Goal: Task Accomplishment & Management: Use online tool/utility

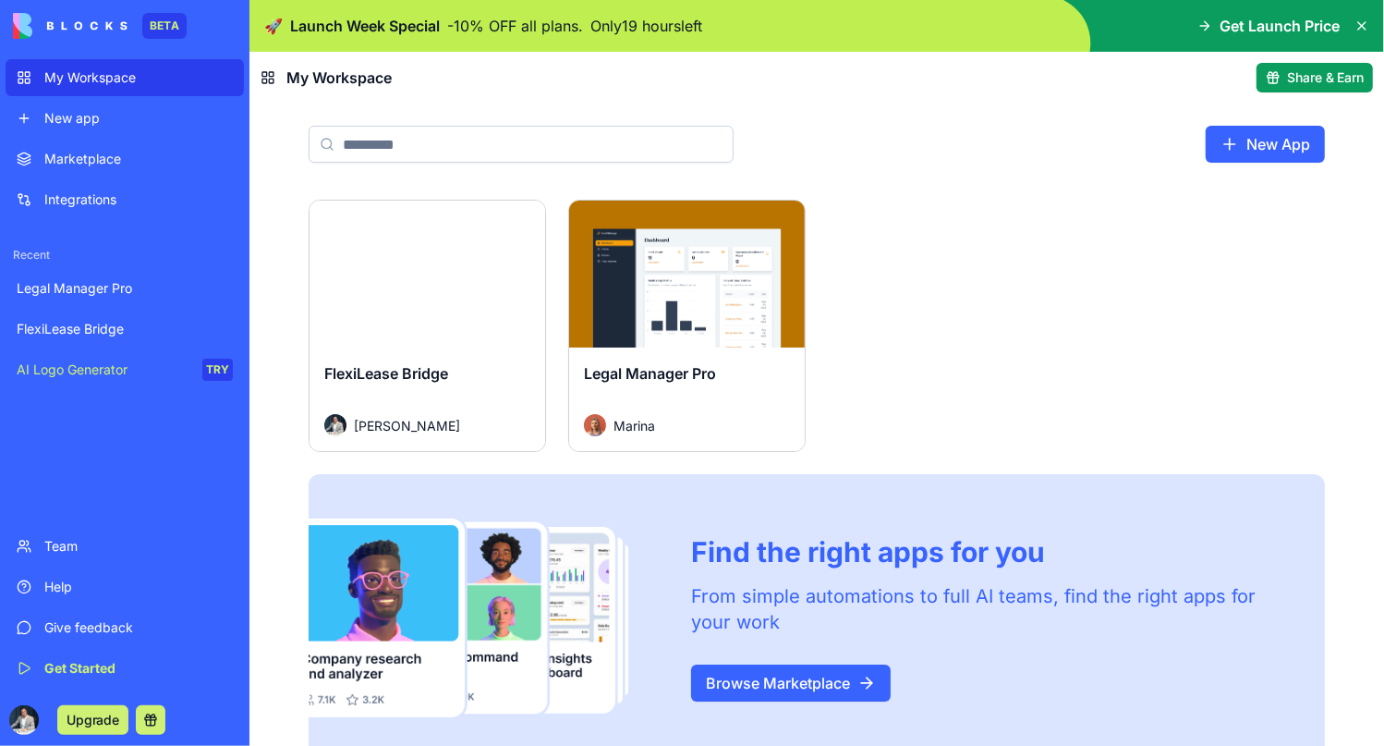
click at [80, 274] on link "Legal Manager Pro" at bounding box center [125, 288] width 238 height 37
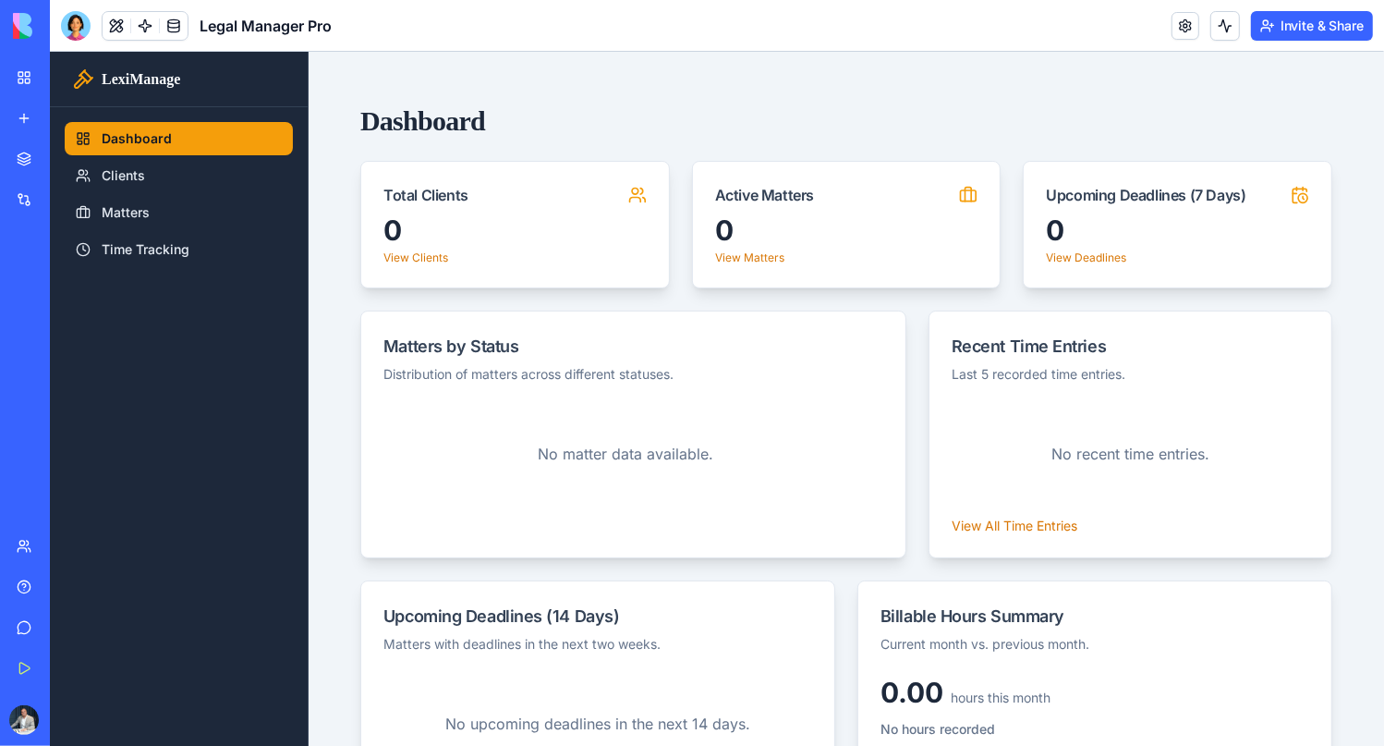
drag, startPoint x: 233, startPoint y: 337, endPoint x: 488, endPoint y: 80, distance: 362.0
click at [488, 80] on div "Dashboard Total Clients 0 View Clients Active Matters 0 View Matters Upcoming D…" at bounding box center [845, 465] width 1031 height 784
click at [68, 327] on div "FlexiLease Bridge" at bounding box center [43, 329] width 52 height 18
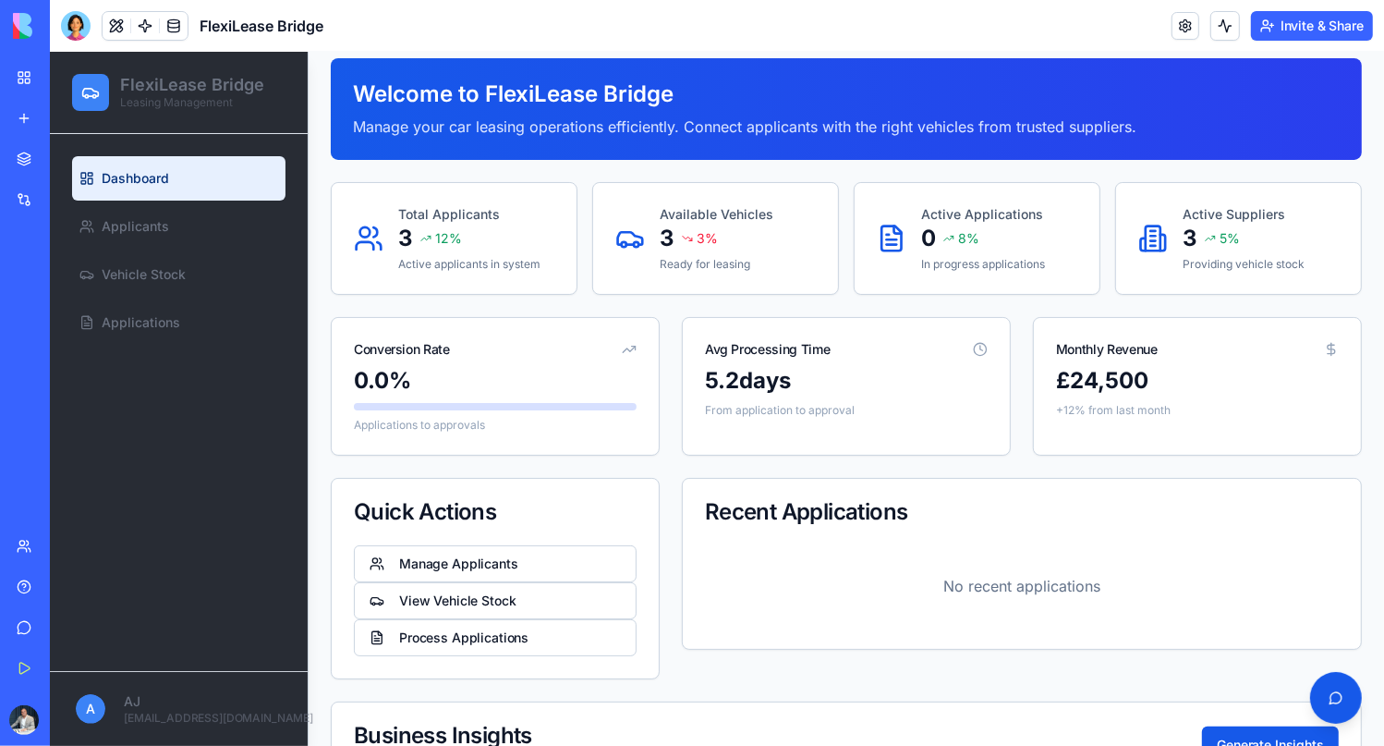
scroll to position [92, 0]
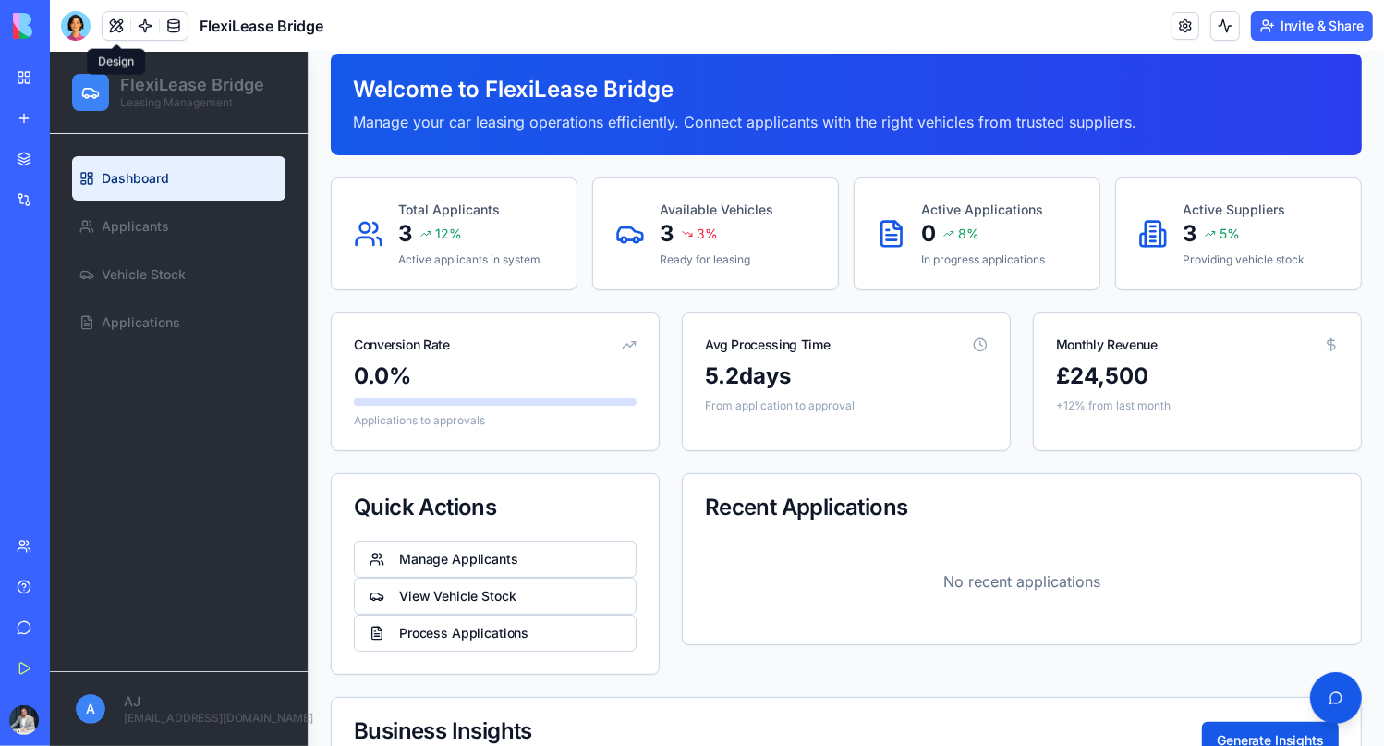
click at [119, 25] on button at bounding box center [117, 26] width 28 height 28
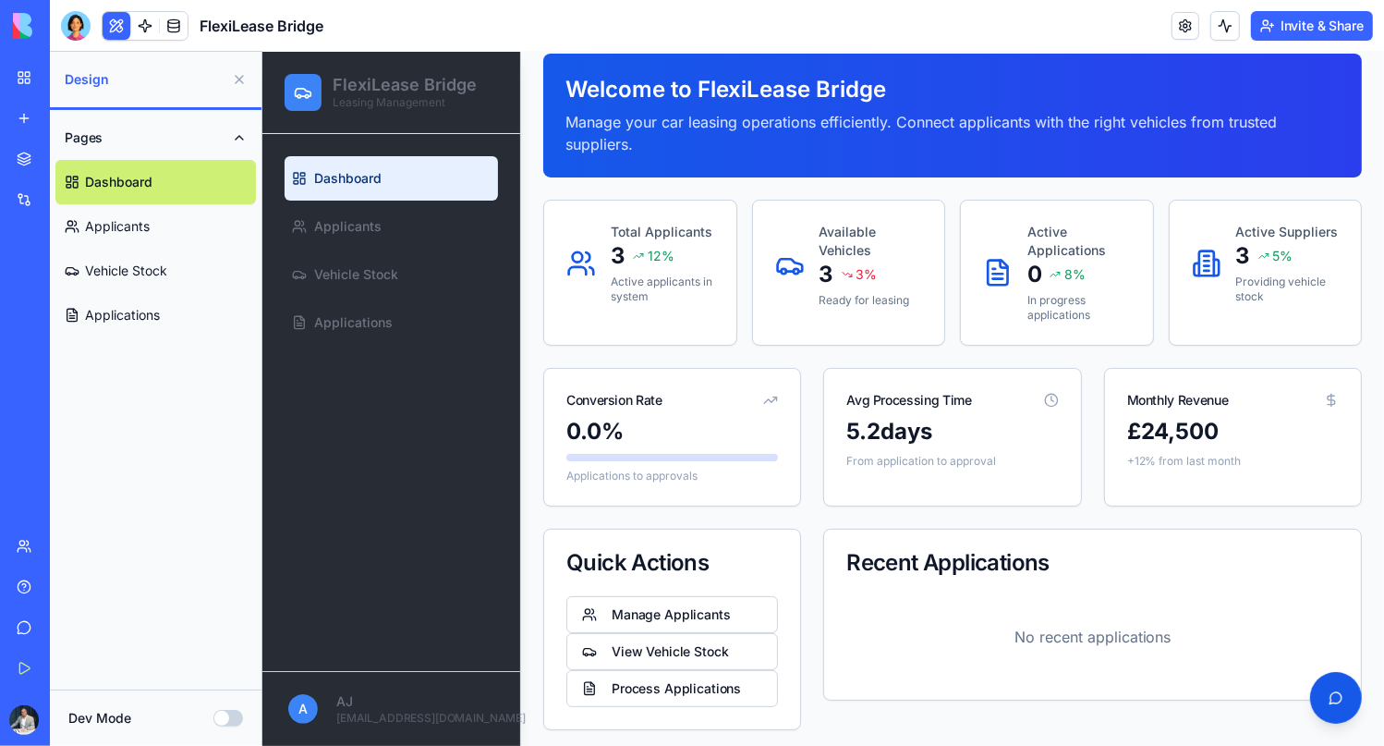
click at [201, 133] on button "Pages" at bounding box center [155, 138] width 201 height 44
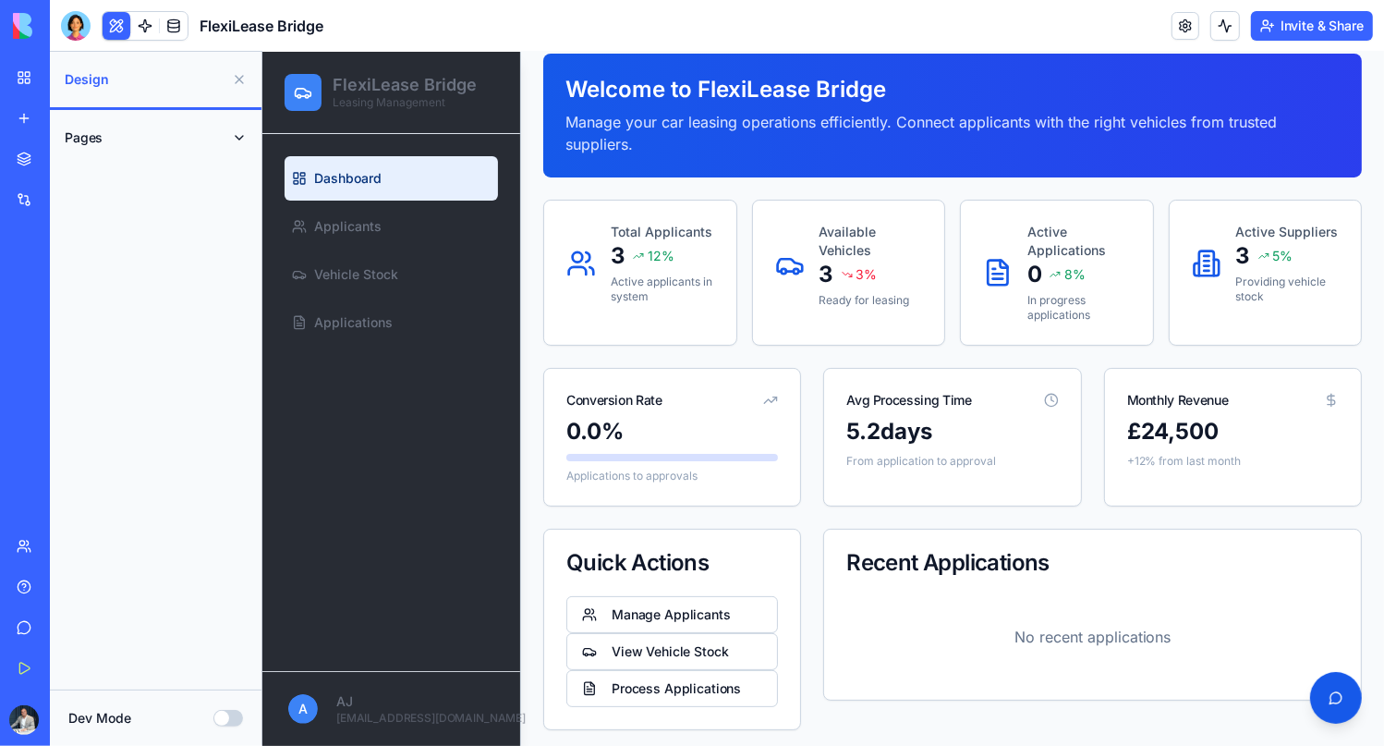
click at [201, 133] on button "Pages" at bounding box center [155, 138] width 201 height 44
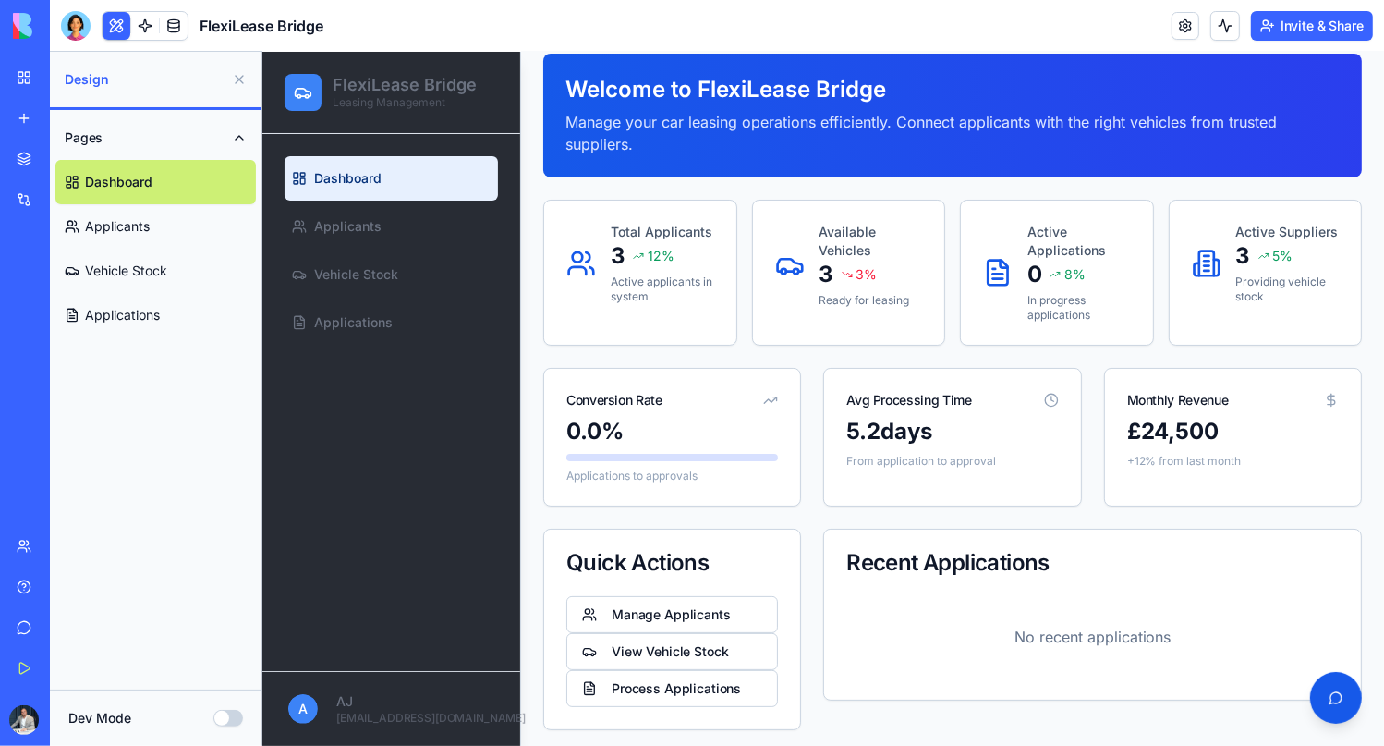
click at [201, 133] on button "Pages" at bounding box center [155, 138] width 201 height 44
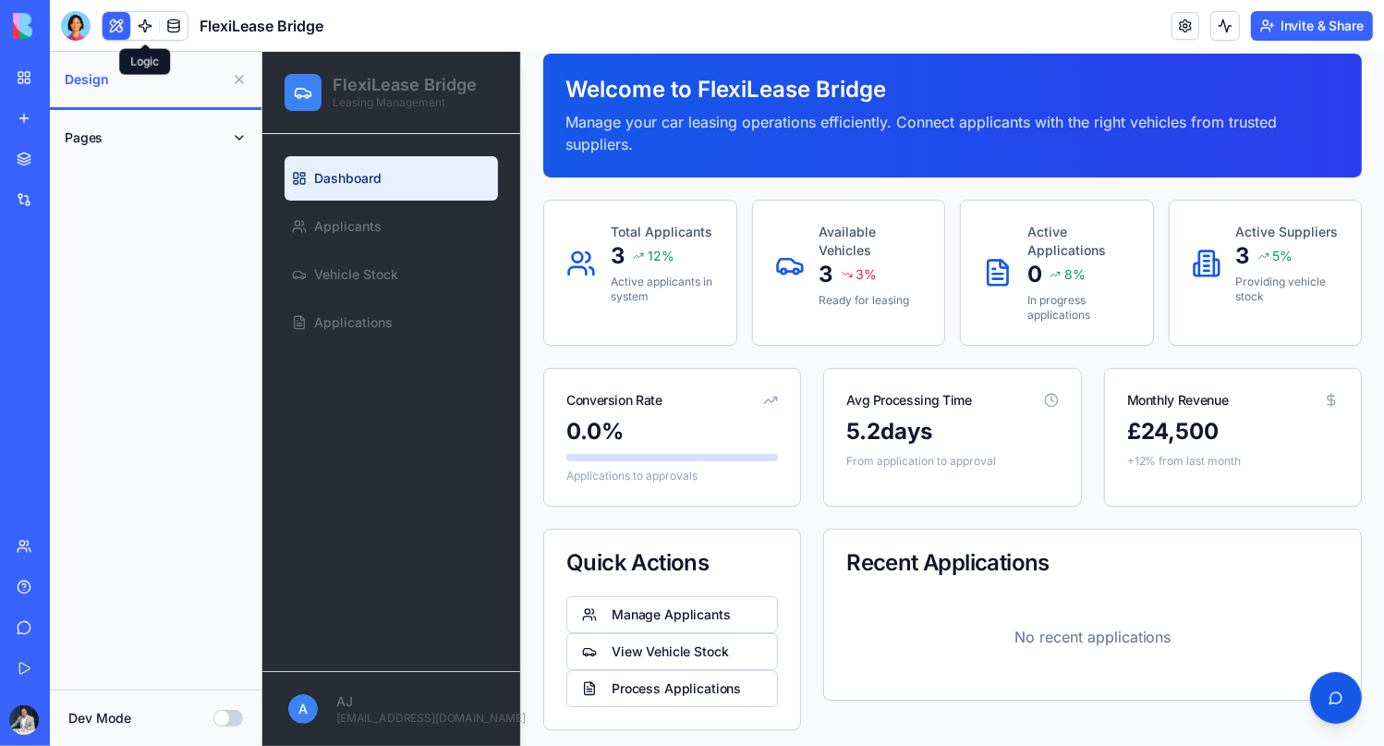
click at [149, 19] on link at bounding box center [145, 26] width 28 height 28
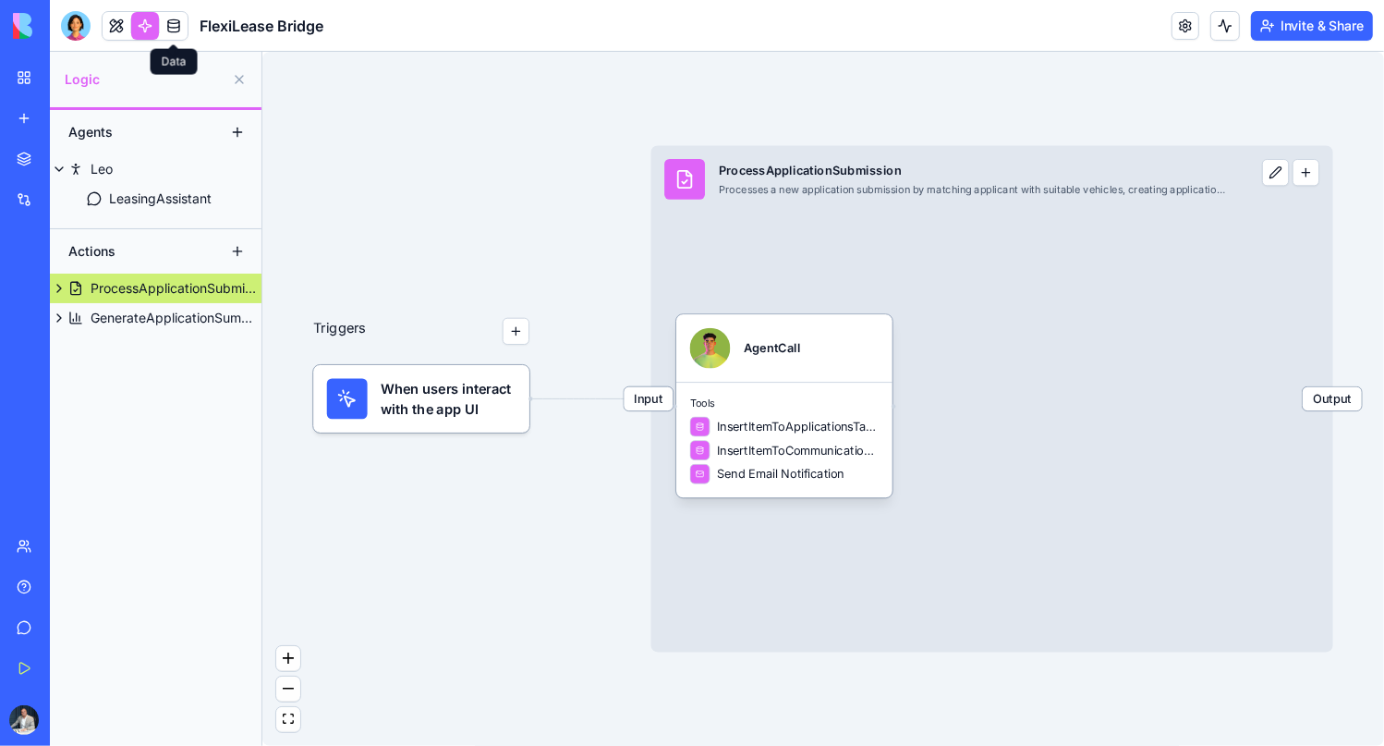
click at [177, 25] on link at bounding box center [174, 26] width 28 height 28
click at [120, 20] on link at bounding box center [117, 26] width 28 height 28
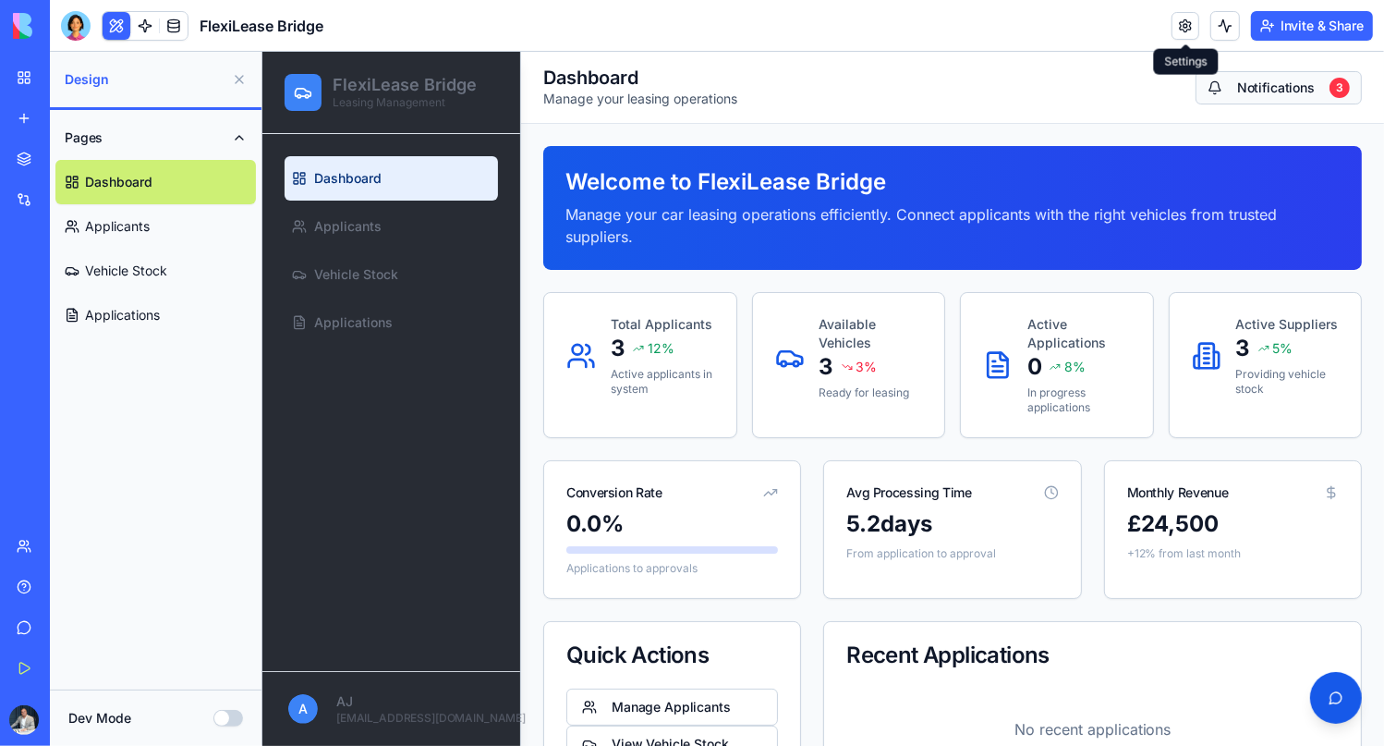
click at [1249, 88] on button "Notifications 3" at bounding box center [1278, 86] width 166 height 33
click at [202, 729] on div "Dev Mode" at bounding box center [156, 717] width 212 height 56
click at [228, 723] on button "Dev Mode" at bounding box center [228, 718] width 30 height 17
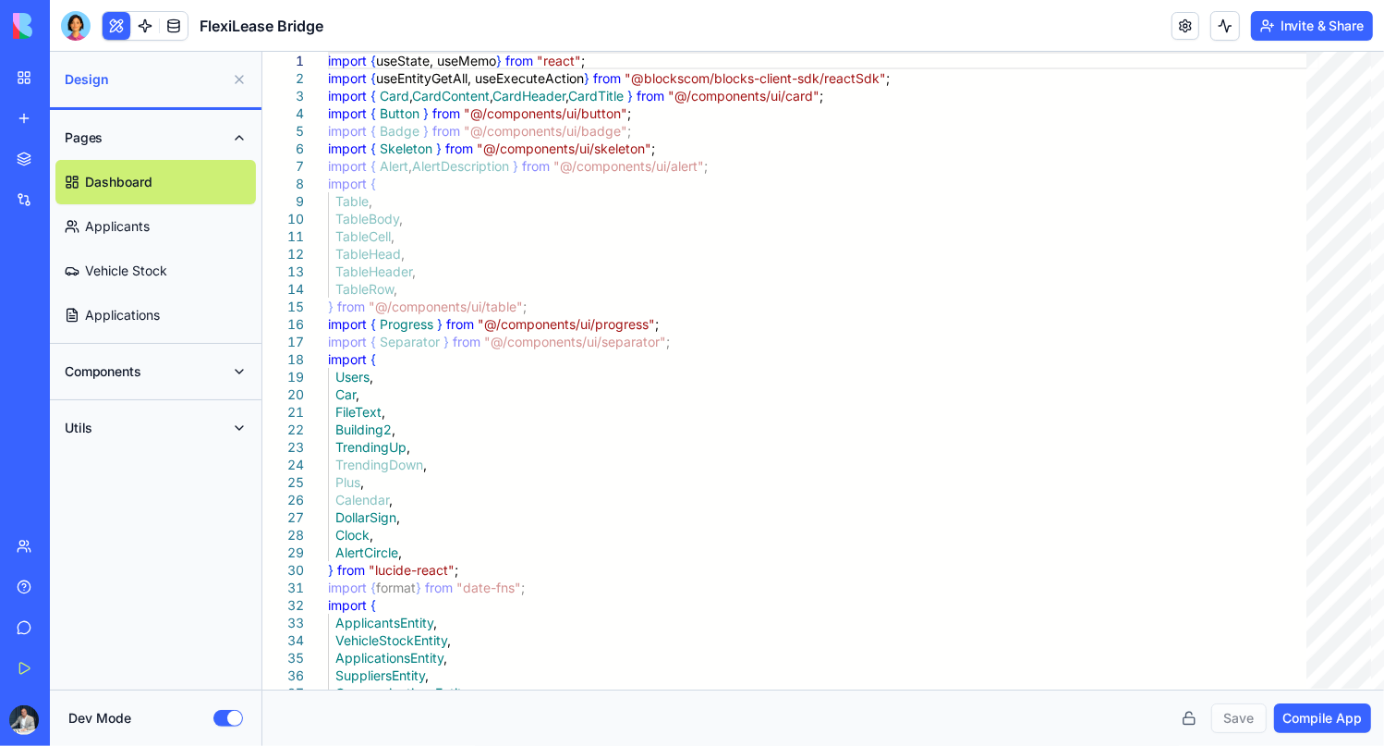
click at [228, 723] on button "Dev Mode" at bounding box center [228, 718] width 30 height 17
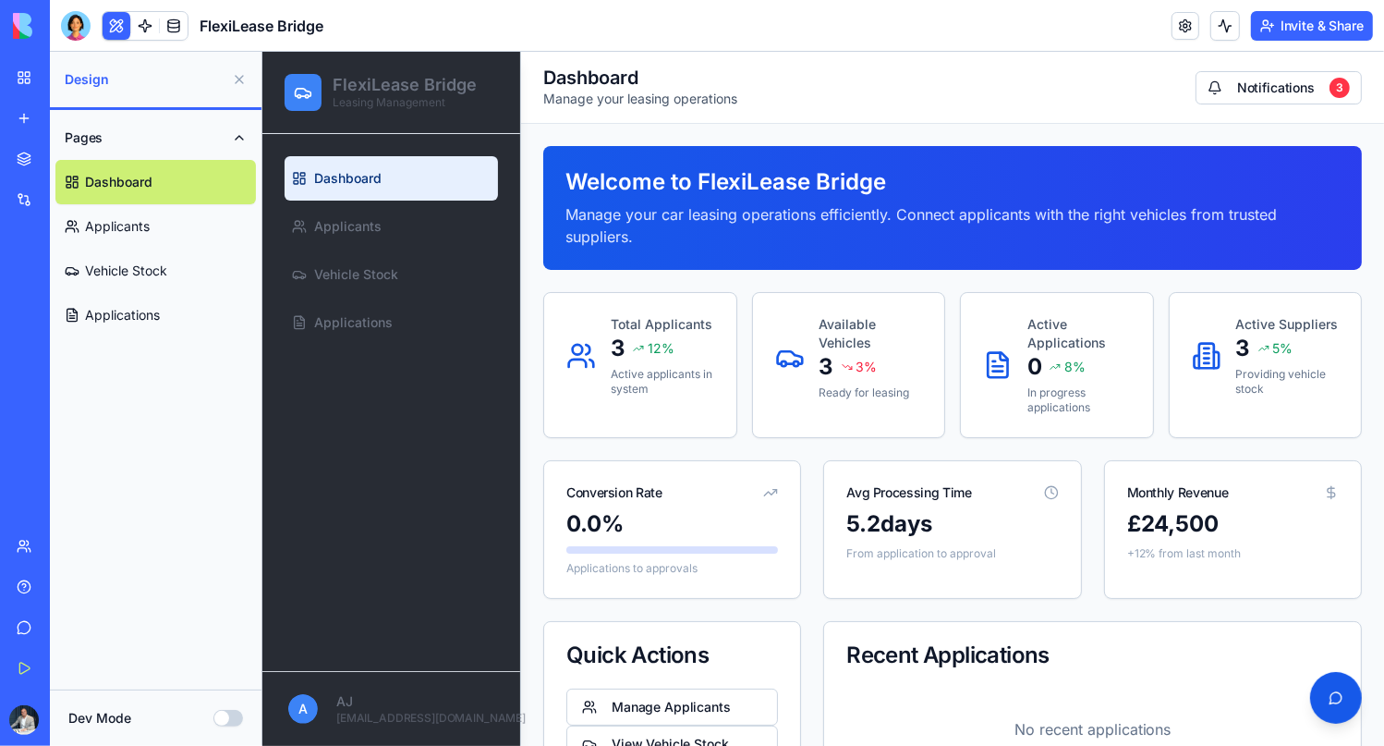
click at [65, 86] on div "My Workspace" at bounding box center [56, 77] width 24 height 18
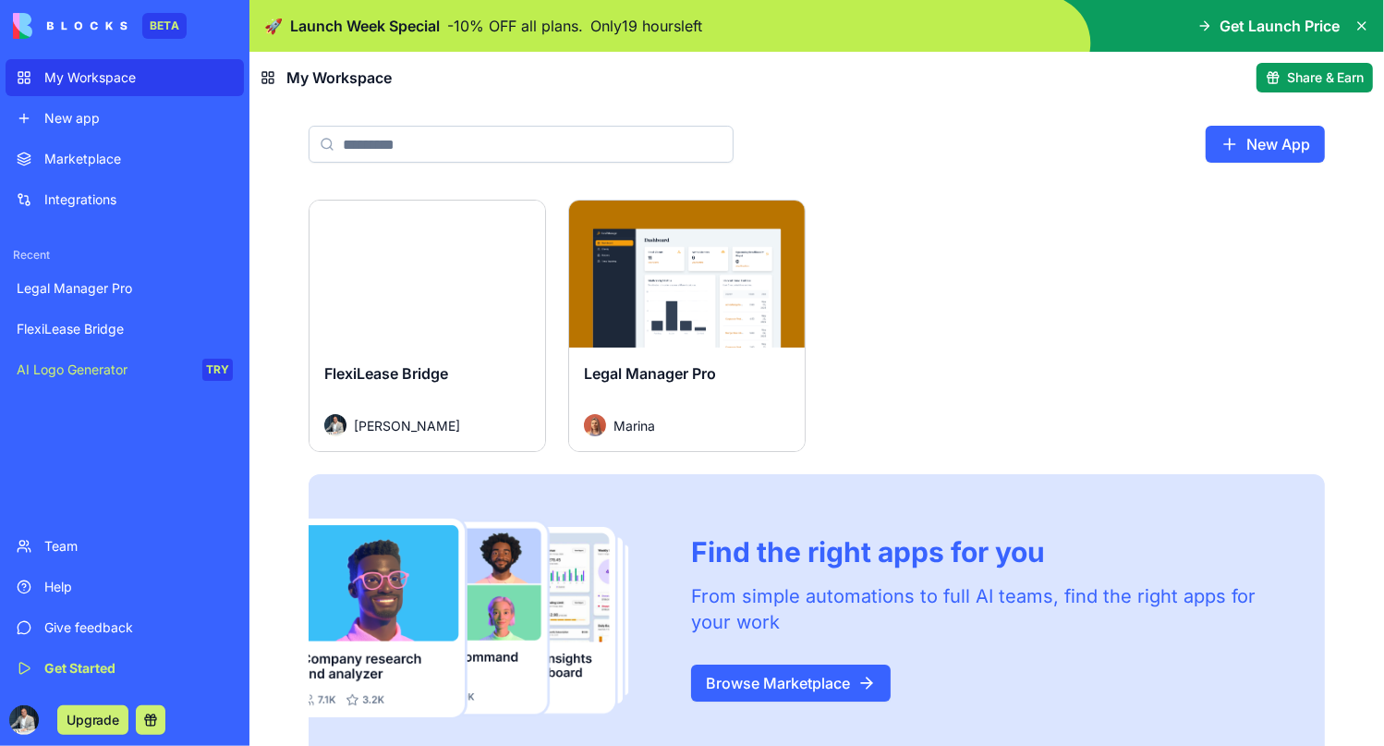
click at [527, 218] on html "BETA My Workspace New app Marketplace Integrations Recent Legal Manager Pro Fle…" at bounding box center [692, 373] width 1384 height 746
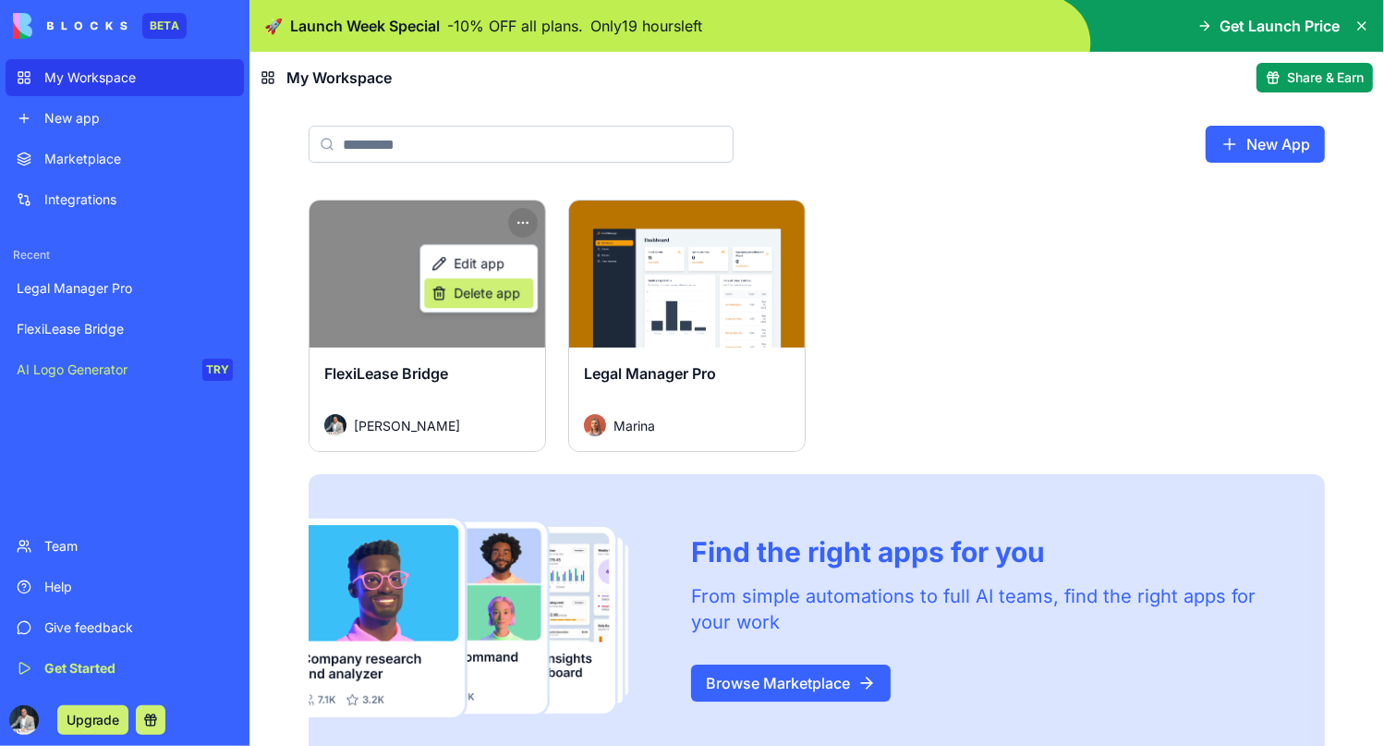
click at [520, 278] on div "Delete app" at bounding box center [478, 293] width 109 height 30
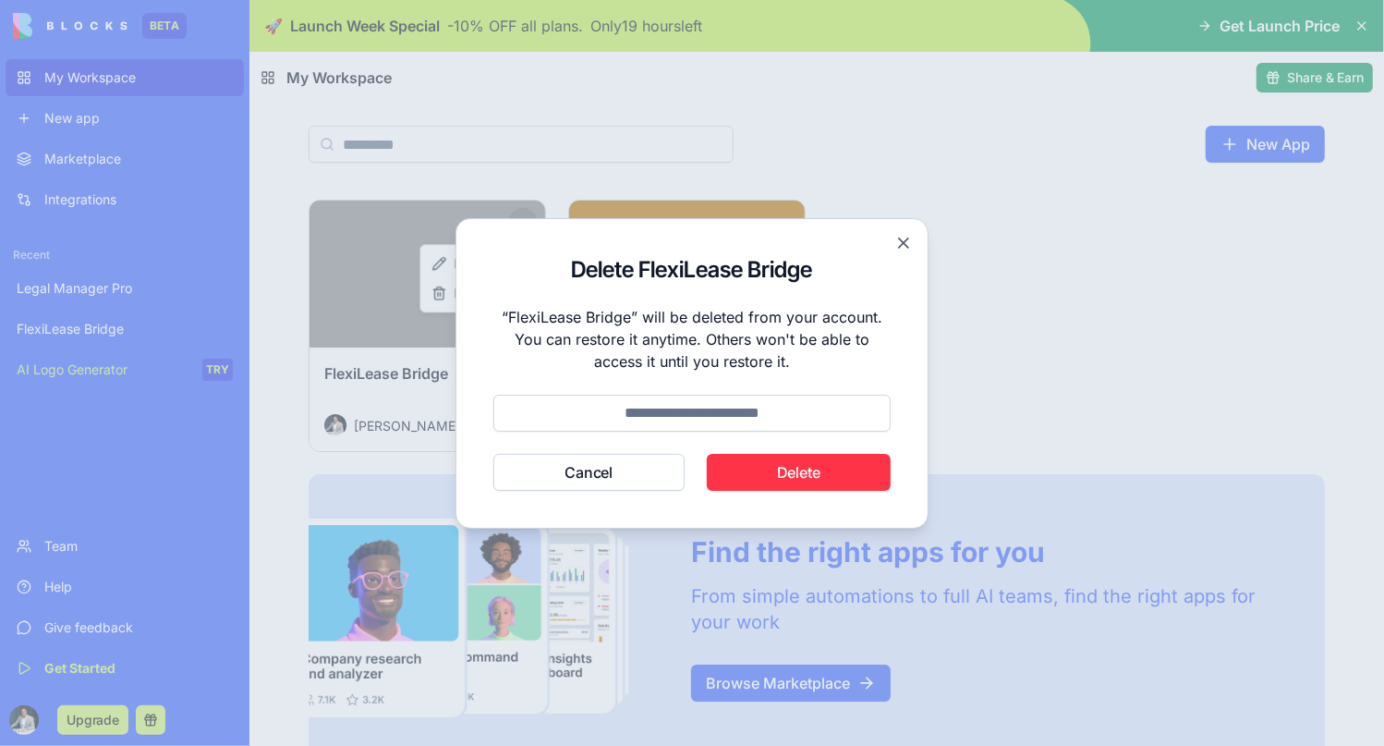
click at [568, 469] on button "Cancel" at bounding box center [588, 472] width 191 height 37
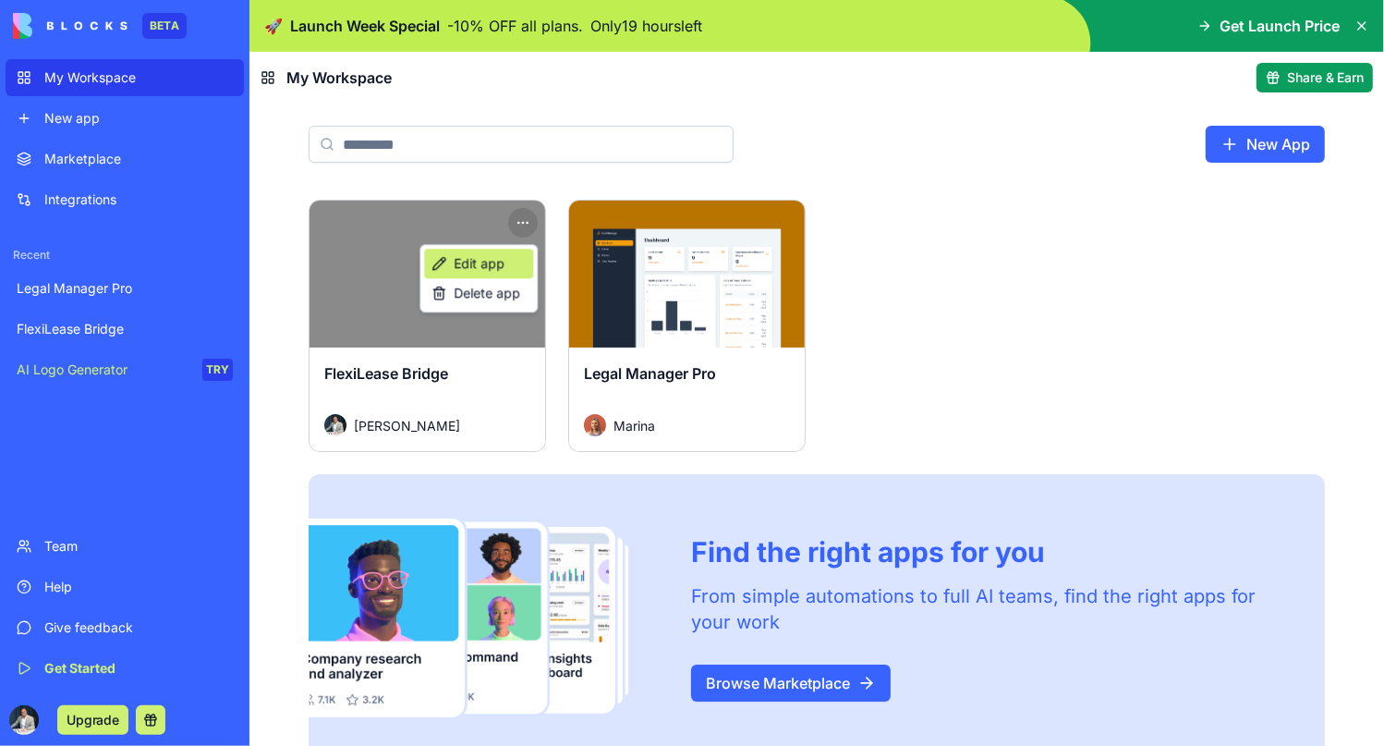
click at [501, 265] on span "Edit app" at bounding box center [479, 263] width 51 height 18
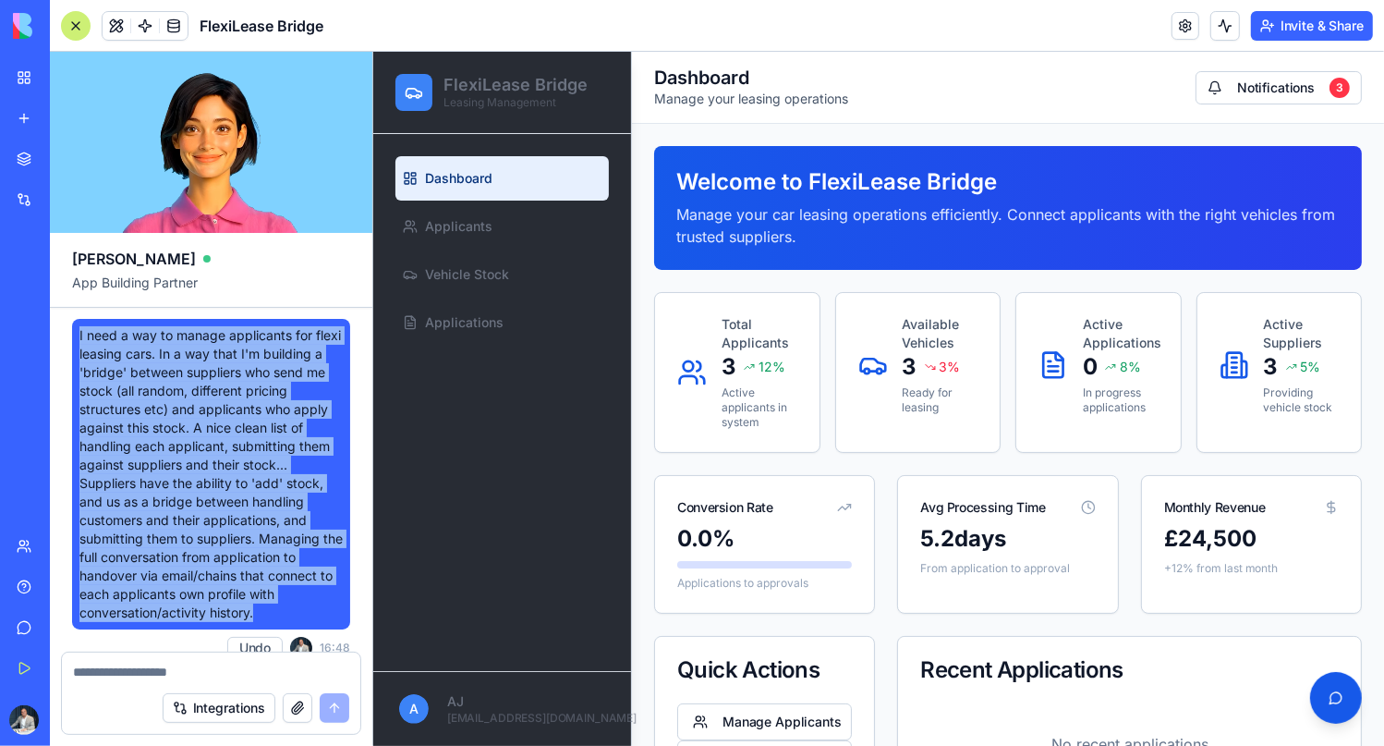
drag, startPoint x: 285, startPoint y: 517, endPoint x: 79, endPoint y: 342, distance: 270.1
click at [79, 342] on span "I need a way to manage applicants for flexi leasing cars. In a way that I'm bui…" at bounding box center [210, 474] width 263 height 296
copy span "I need a way to manage applicants for flexi leasing cars. In a way that I'm bui…"
